Goal: Task Accomplishment & Management: Manage account settings

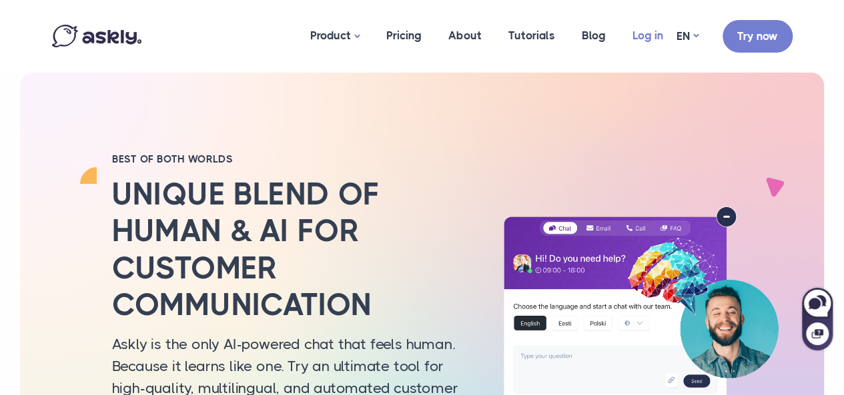
click at [646, 37] on link "Log in" at bounding box center [647, 35] width 57 height 65
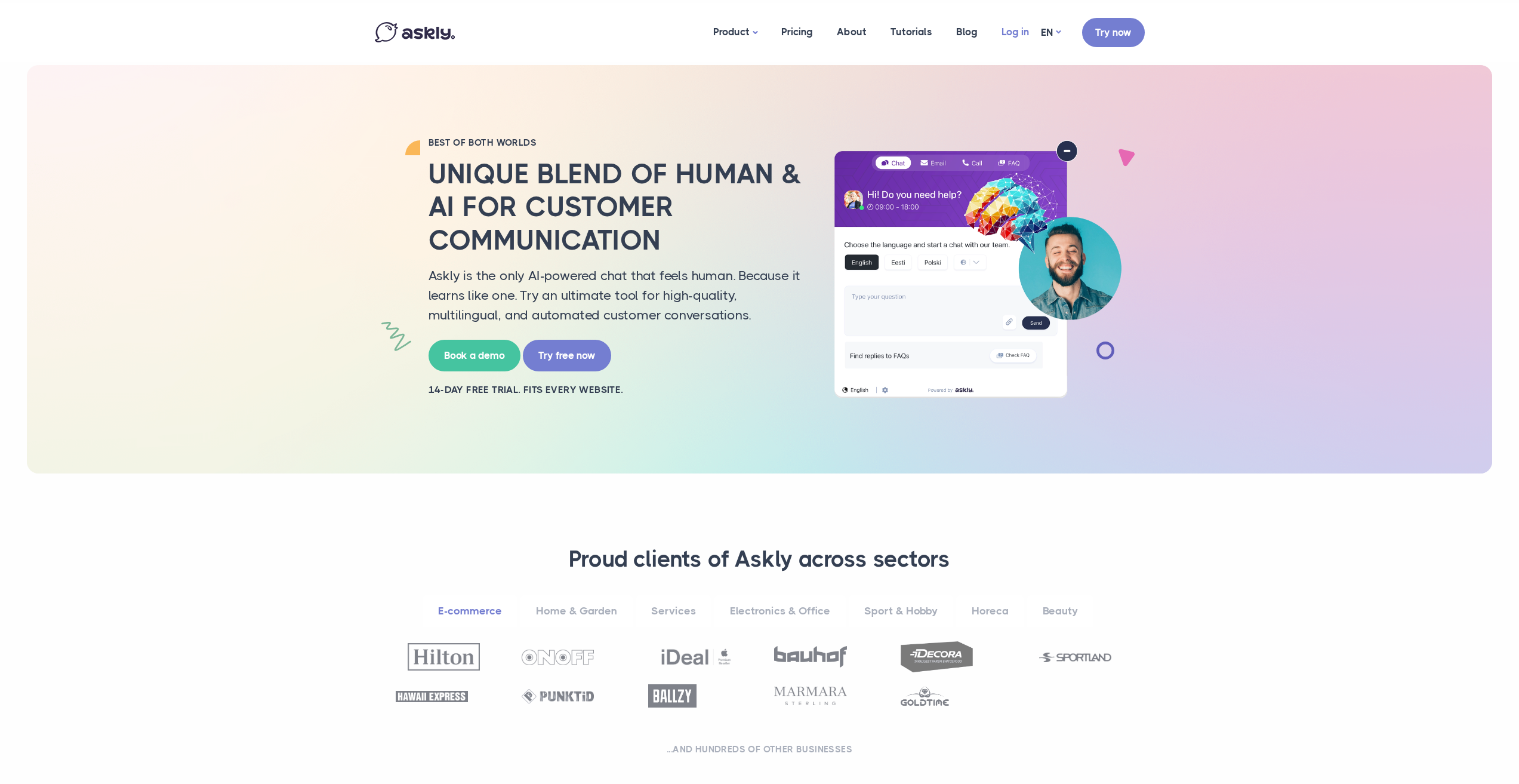
click at [1014, 20] on link "Log in" at bounding box center [1015, 31] width 51 height 58
